Goal: Communication & Community: Participate in discussion

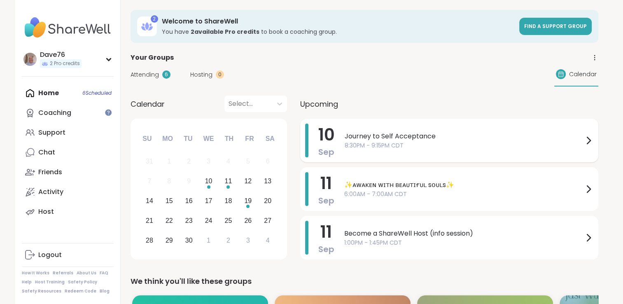
click at [566, 140] on span "Journey to Self Acceptance" at bounding box center [463, 136] width 239 height 10
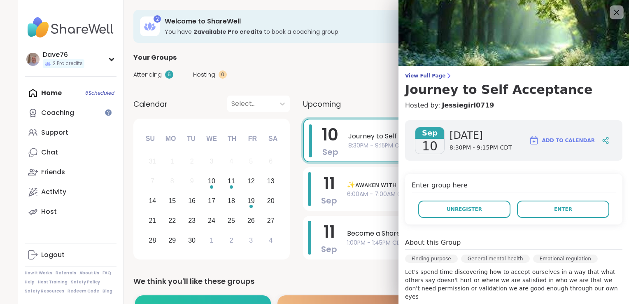
click at [611, 12] on icon at bounding box center [616, 12] width 10 height 10
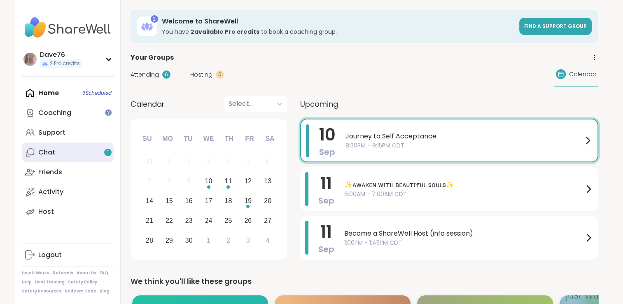
click at [61, 153] on link "Chat 1" at bounding box center [68, 152] width 92 height 20
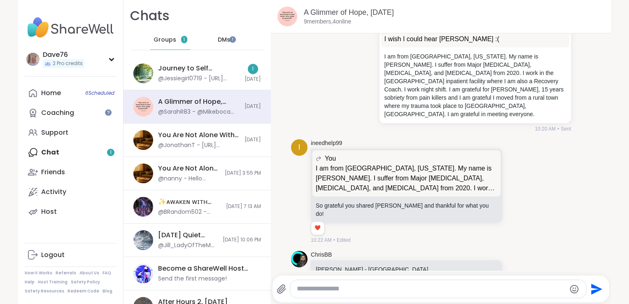
scroll to position [5126, 0]
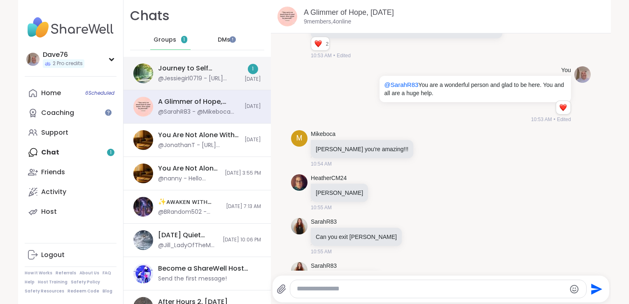
click at [179, 77] on div "@Jessiegirl0719 - https://positivepsychology.com/self-acceptance/" at bounding box center [198, 78] width 81 height 8
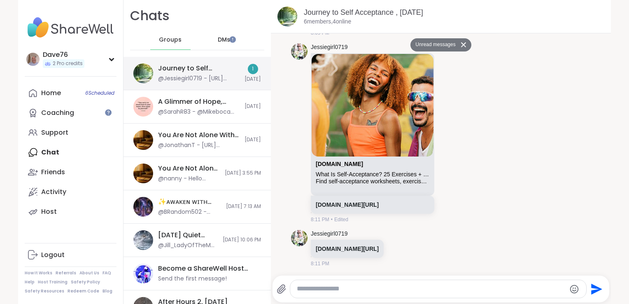
scroll to position [61, 0]
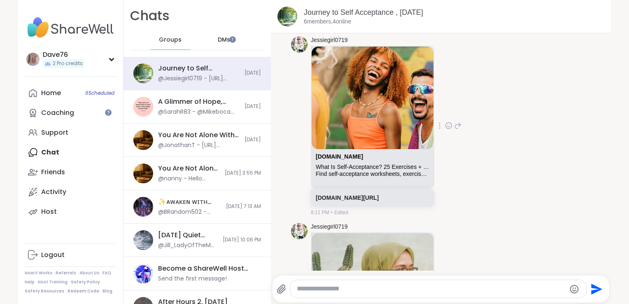
click at [445, 125] on icon at bounding box center [448, 125] width 7 height 8
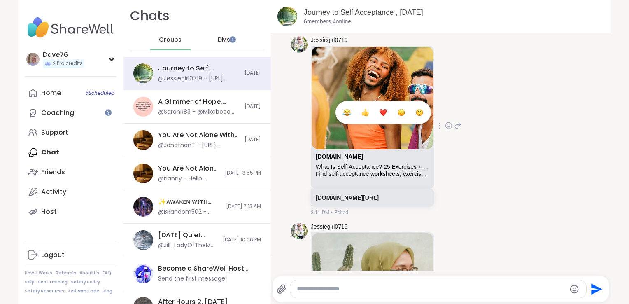
click at [379, 112] on div "Select Reaction: Heart" at bounding box center [382, 112] width 7 height 7
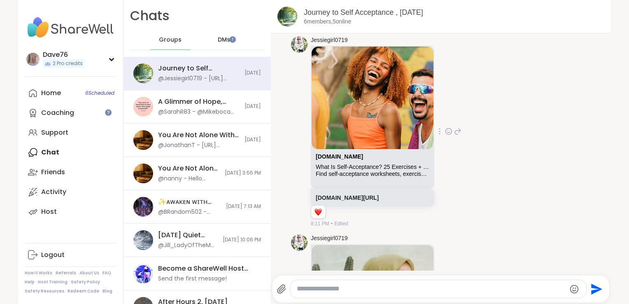
click at [222, 37] on span "DMs" at bounding box center [224, 40] width 12 height 8
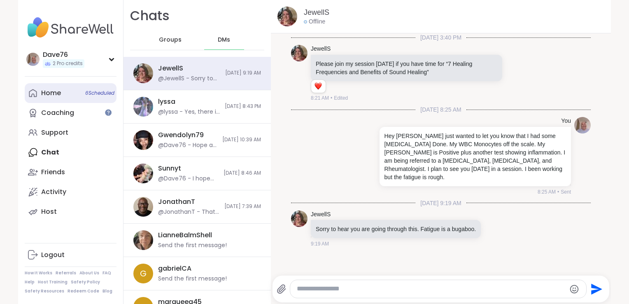
click at [49, 90] on div "Home 6 Scheduled" at bounding box center [51, 92] width 20 height 9
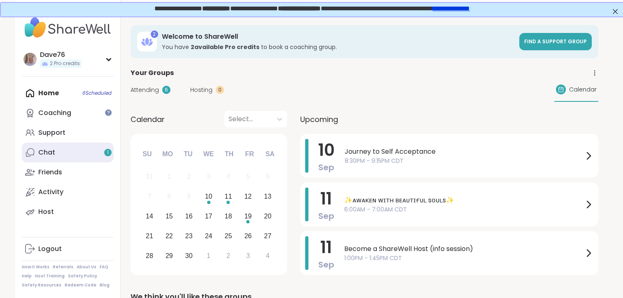
click at [49, 150] on div "Chat 1" at bounding box center [46, 152] width 17 height 9
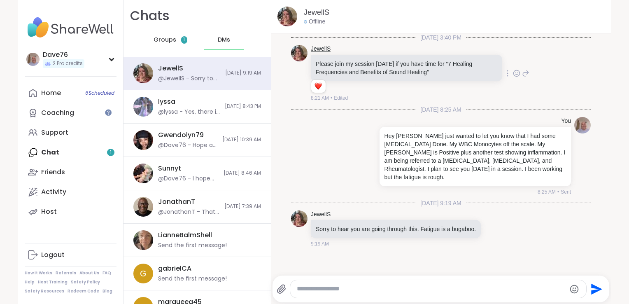
click at [313, 51] on link "JewellS" at bounding box center [321, 49] width 20 height 8
click at [55, 96] on div "Home 6 Scheduled" at bounding box center [51, 92] width 20 height 9
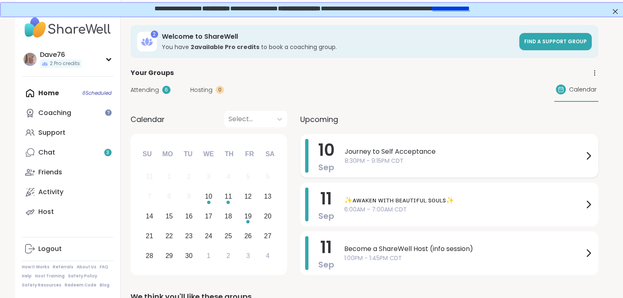
click at [418, 156] on span "8:30PM - 9:15PM CDT" at bounding box center [463, 160] width 239 height 9
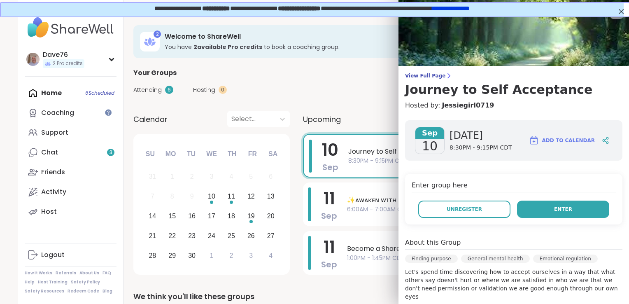
click at [540, 205] on button "Enter" at bounding box center [563, 208] width 92 height 17
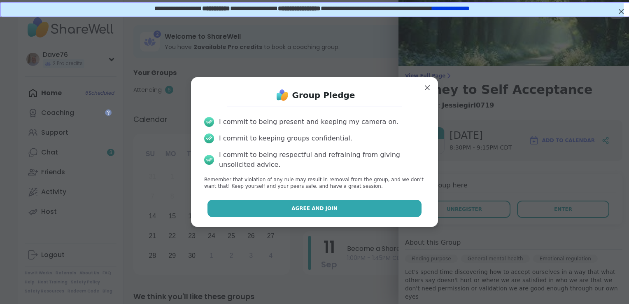
click at [363, 207] on button "Agree and Join" at bounding box center [314, 208] width 214 height 17
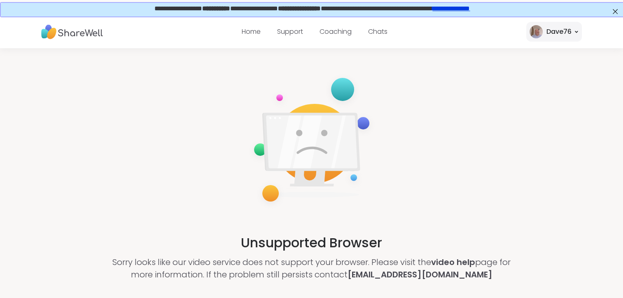
click at [469, 9] on link "**********" at bounding box center [449, 8] width 37 height 6
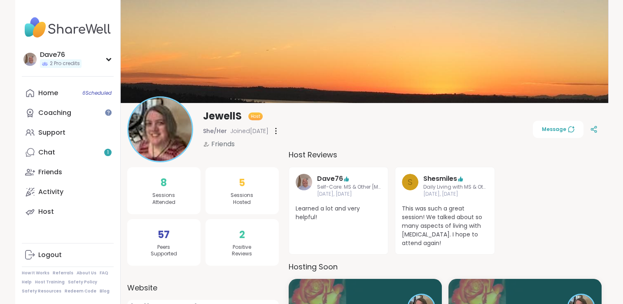
scroll to position [265, 0]
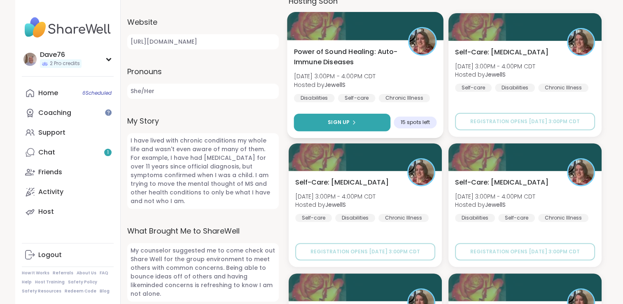
click at [356, 124] on button "Sign Up" at bounding box center [341, 122] width 97 height 18
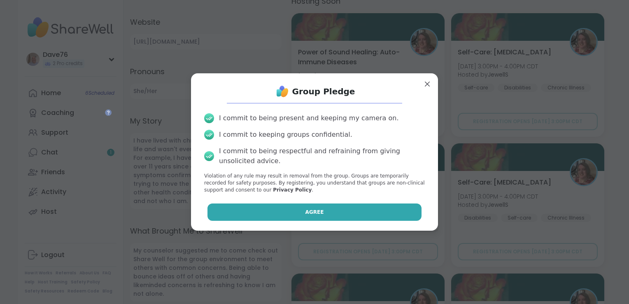
click at [341, 209] on button "Agree" at bounding box center [314, 211] width 214 height 17
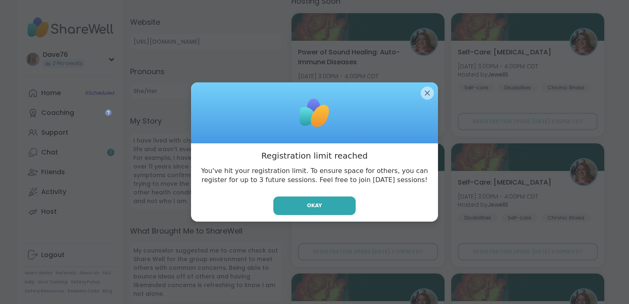
click at [341, 209] on button "Okay" at bounding box center [314, 205] width 82 height 19
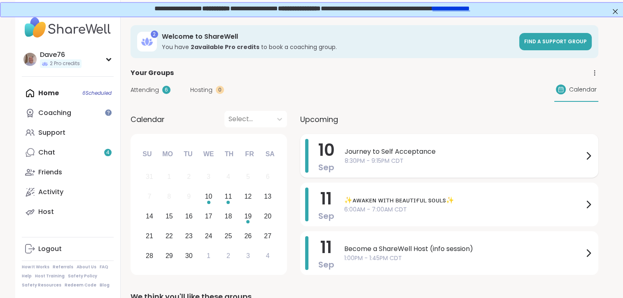
click at [421, 148] on span "Journey to Self Acceptance" at bounding box center [463, 152] width 239 height 10
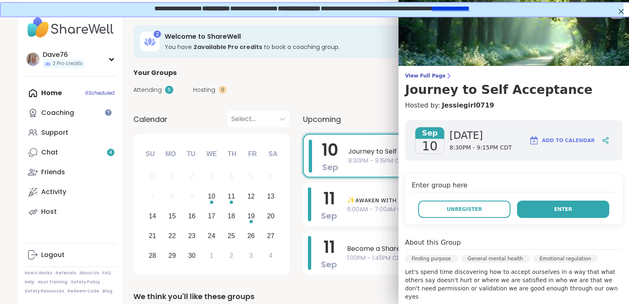
click at [561, 207] on button "Enter" at bounding box center [563, 208] width 92 height 17
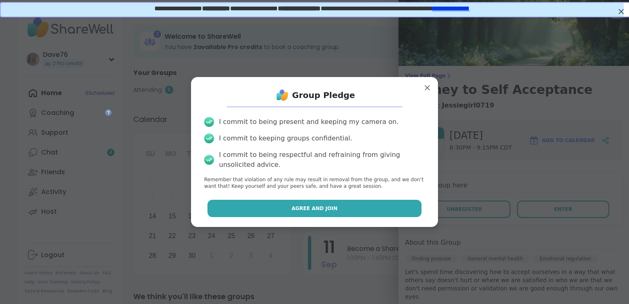
click at [363, 205] on button "Agree and Join" at bounding box center [314, 208] width 214 height 17
